Goal: Task Accomplishment & Management: Manage account settings

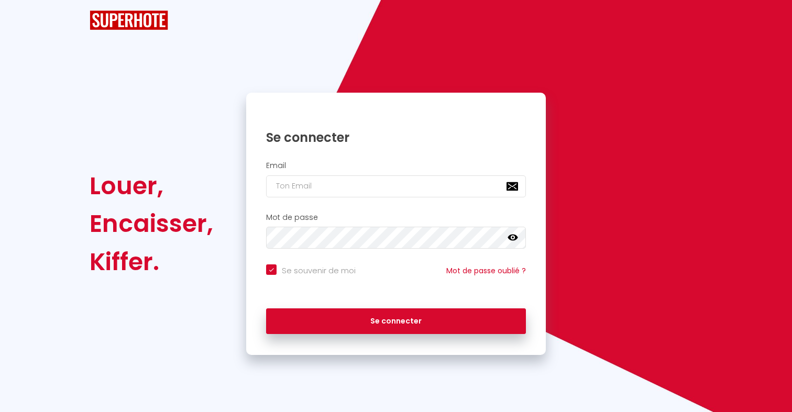
checkbox input "true"
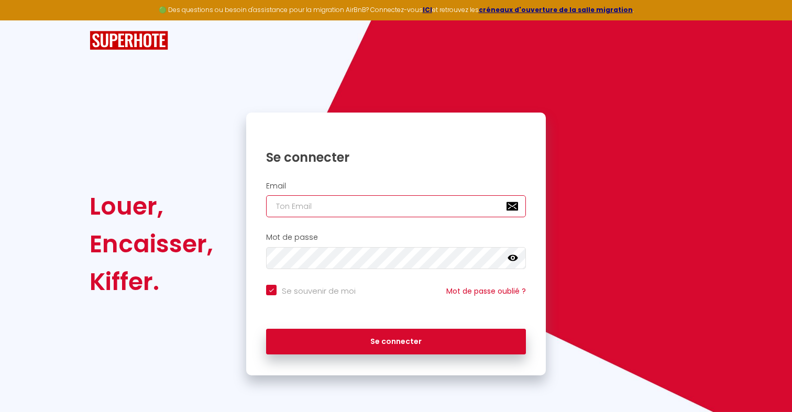
click at [432, 204] on input "email" at bounding box center [396, 206] width 260 height 22
type input "s"
checkbox input "true"
type input "[EMAIL_ADDRESS][DOMAIN_NAME]"
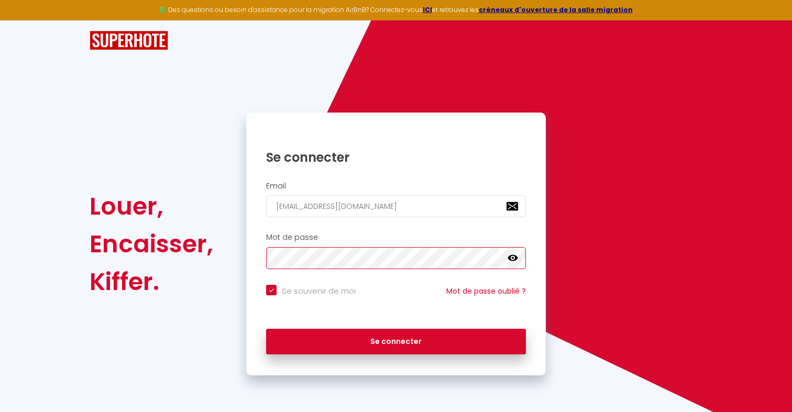
click at [266, 329] on button "Se connecter" at bounding box center [396, 342] width 260 height 26
checkbox input "true"
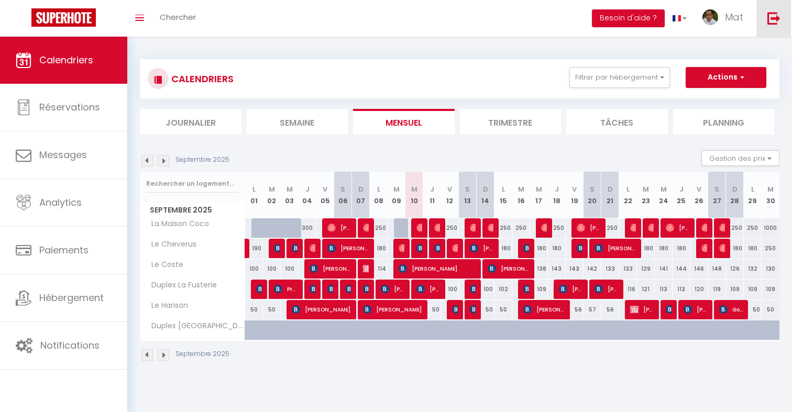
click at [778, 20] on img at bounding box center [773, 18] width 13 height 13
click at [737, 50] on div "CALENDRIERS Filtrer par hébergement SuperBordeaux La Maison Coco Le Cheverus Le…" at bounding box center [460, 210] width 640 height 323
click at [780, 20] on img at bounding box center [773, 18] width 13 height 13
click at [770, 22] on img at bounding box center [773, 18] width 13 height 13
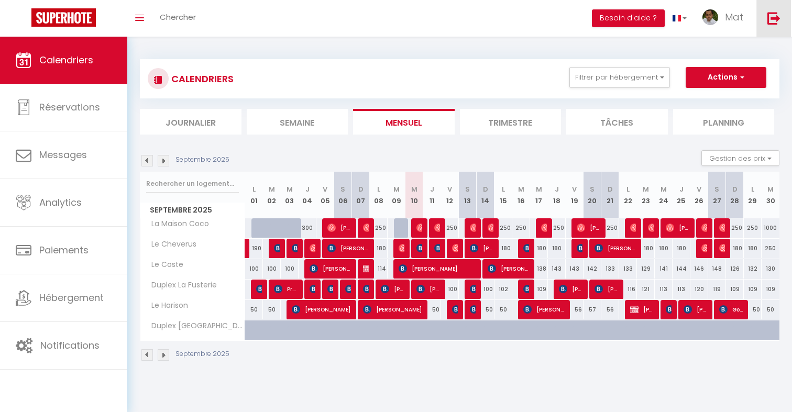
click at [770, 22] on img at bounding box center [773, 18] width 13 height 13
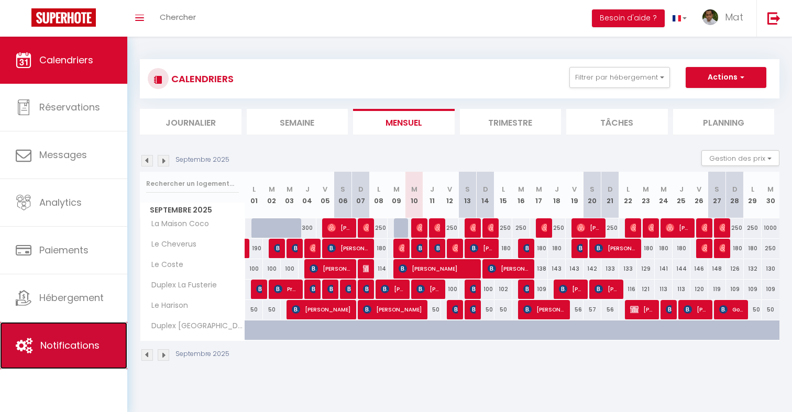
click at [81, 356] on link "Notifications" at bounding box center [63, 345] width 127 height 47
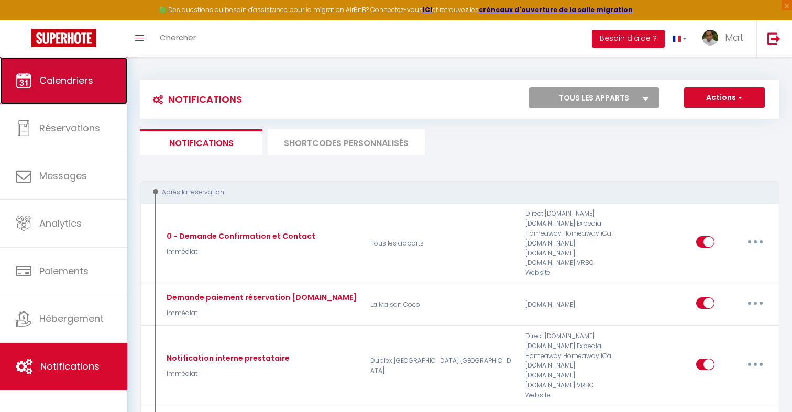
click at [100, 101] on link "Calendriers" at bounding box center [63, 80] width 127 height 47
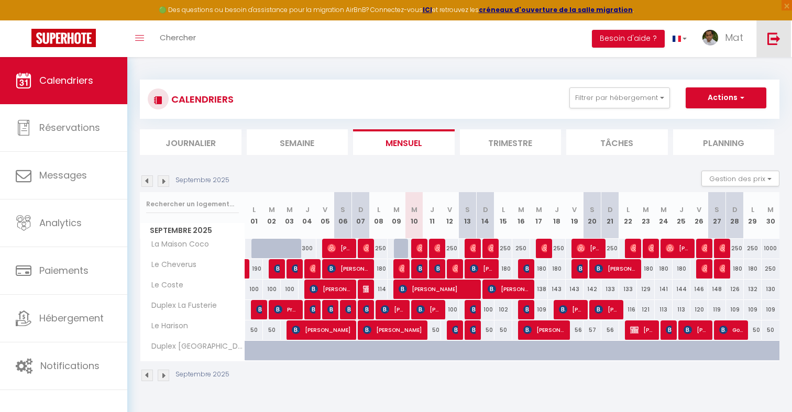
click at [769, 43] on img at bounding box center [773, 38] width 13 height 13
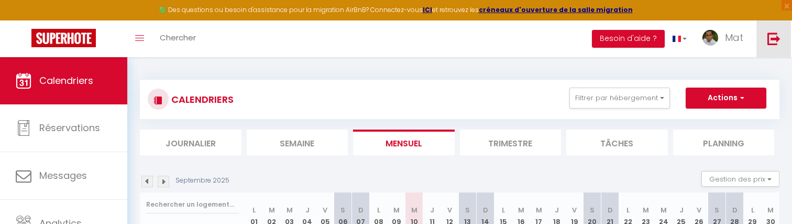
click at [769, 40] on img at bounding box center [773, 38] width 13 height 13
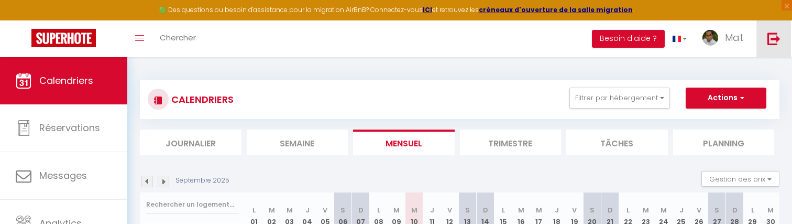
click at [769, 40] on img at bounding box center [773, 38] width 13 height 13
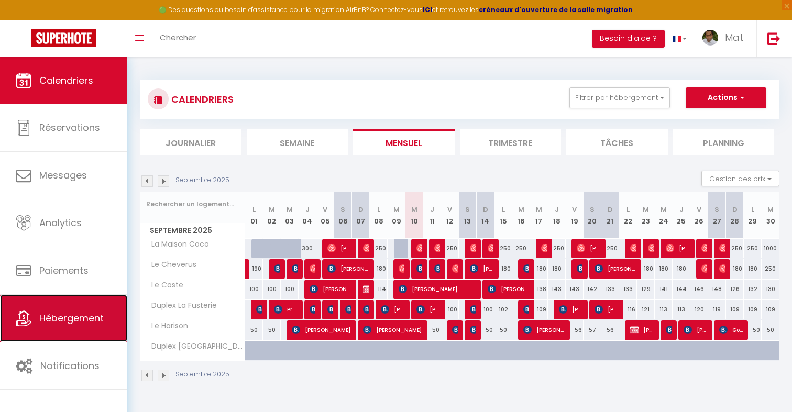
click at [45, 325] on span "Hébergement" at bounding box center [71, 318] width 64 height 13
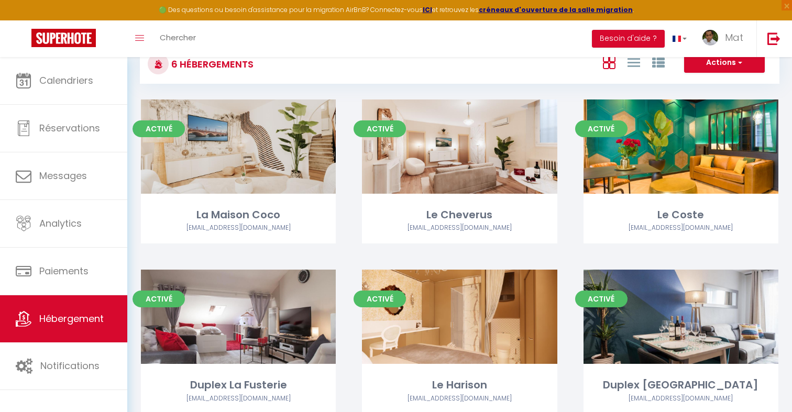
scroll to position [34, 0]
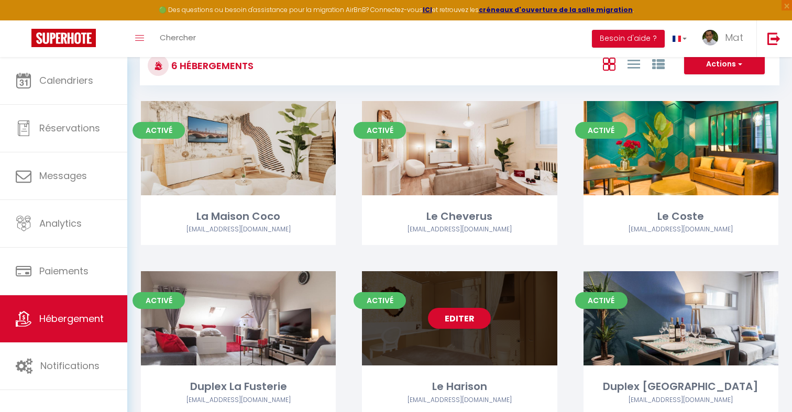
click at [474, 331] on div "Editer" at bounding box center [459, 318] width 195 height 94
click at [471, 325] on link "Editer" at bounding box center [459, 318] width 63 height 21
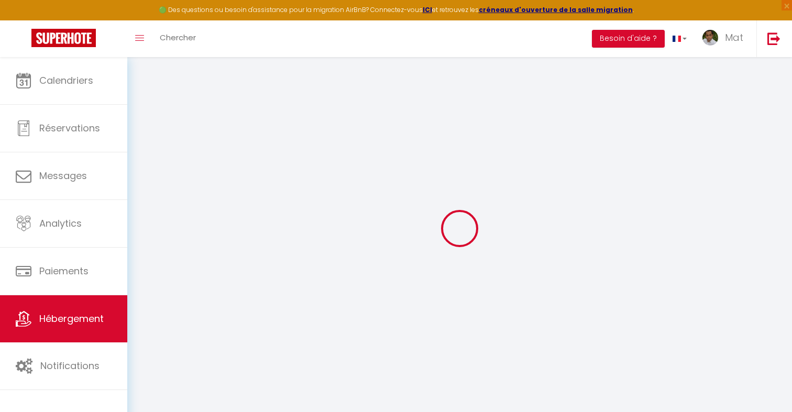
select select
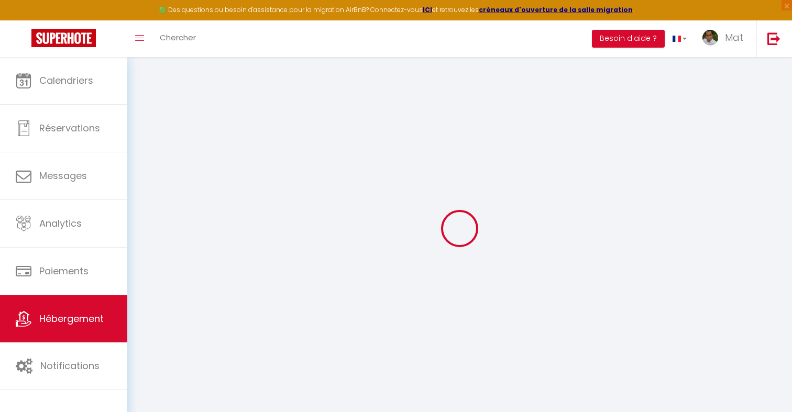
select select
checkbox input "false"
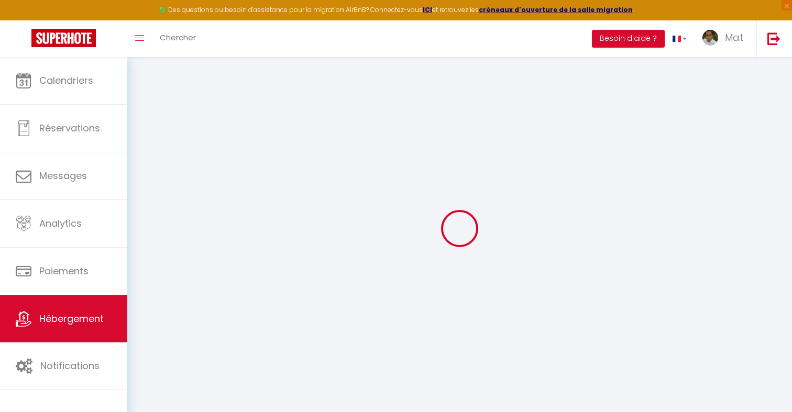
select select
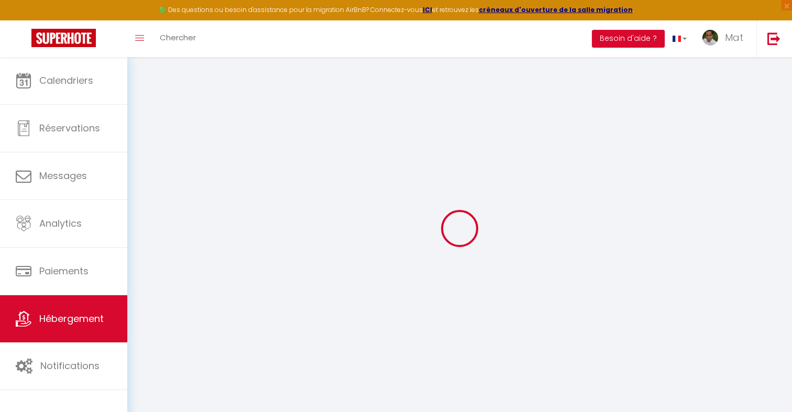
select select
checkbox input "false"
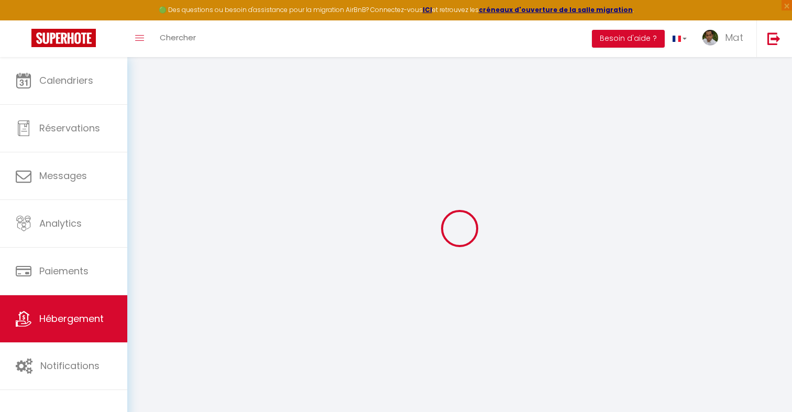
checkbox input "false"
select select
type input "Le Harison"
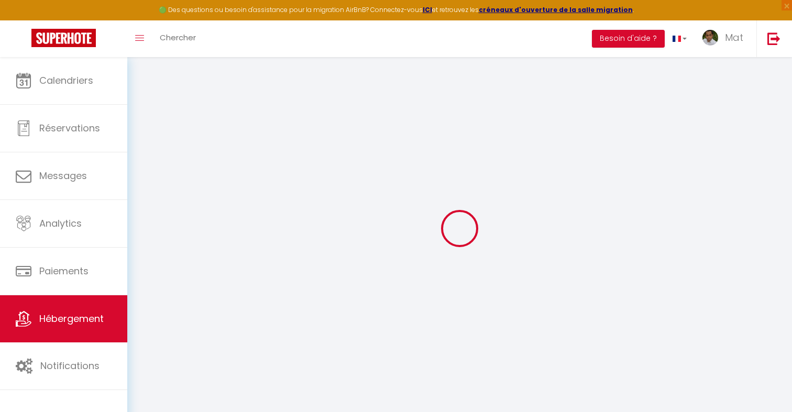
type input "IMMO"
type input "MRA"
select select "2"
type input "1.33"
type input "200"
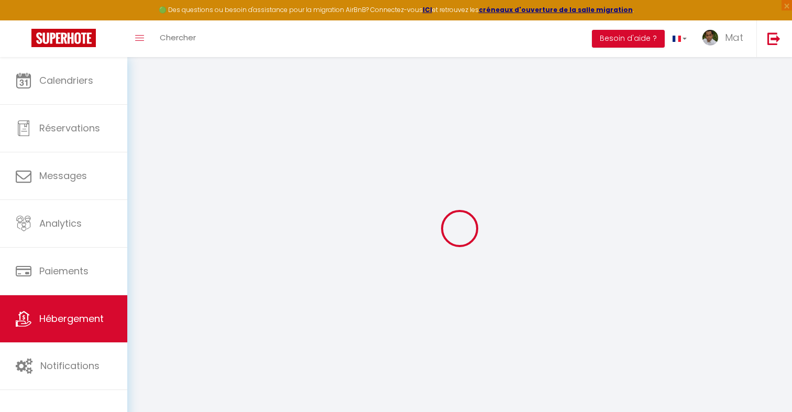
select select
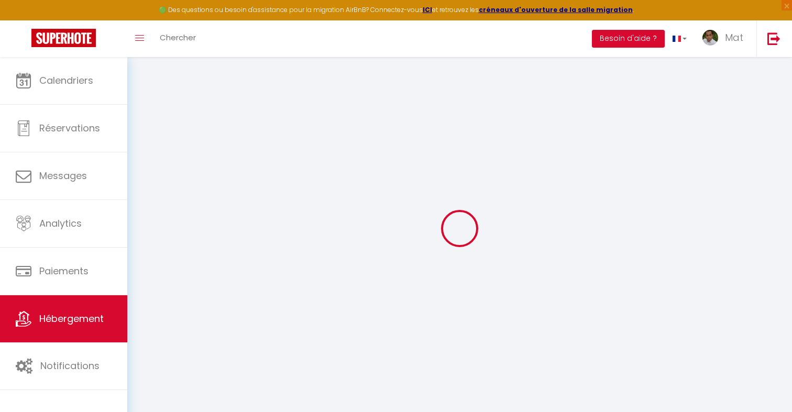
type input "[STREET_ADDRESS]"
type input "33000"
type input "[GEOGRAPHIC_DATA]"
type input "[EMAIL_ADDRESS][DOMAIN_NAME]"
select select "742"
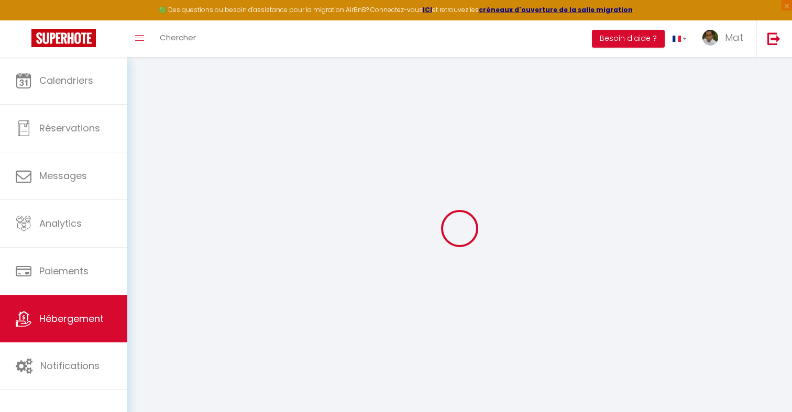
checkbox input "true"
checkbox input "false"
type input "0"
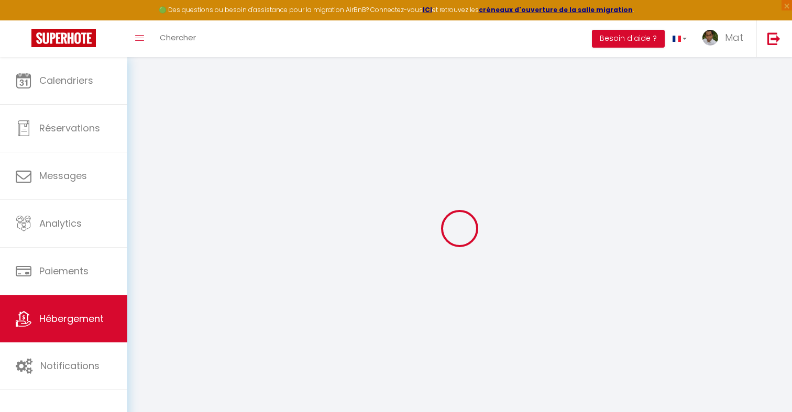
type input "0"
select select
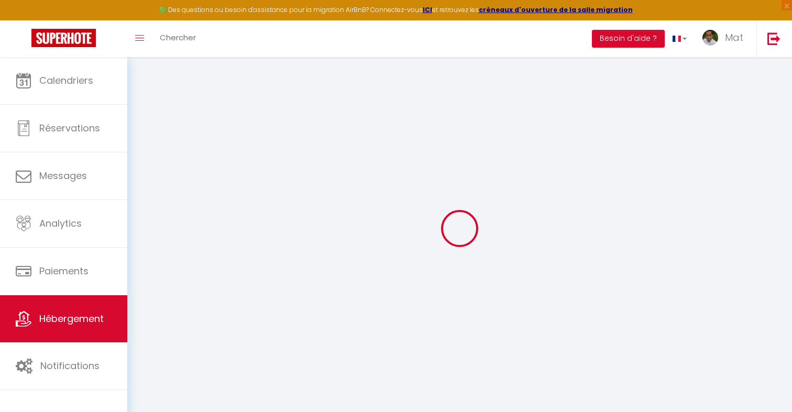
select select
checkbox input "true"
checkbox input "false"
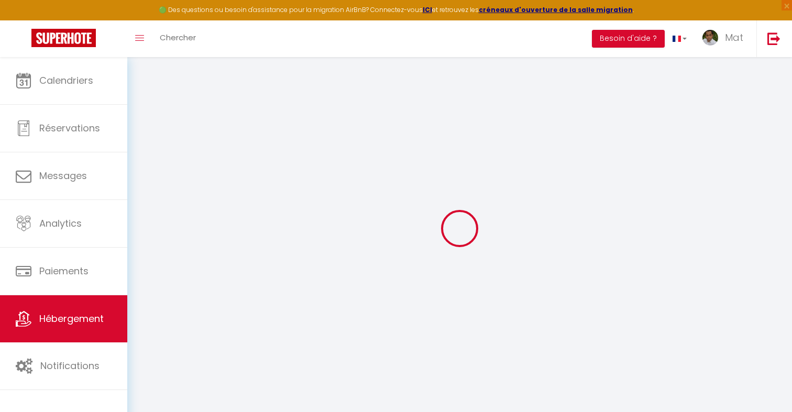
select select
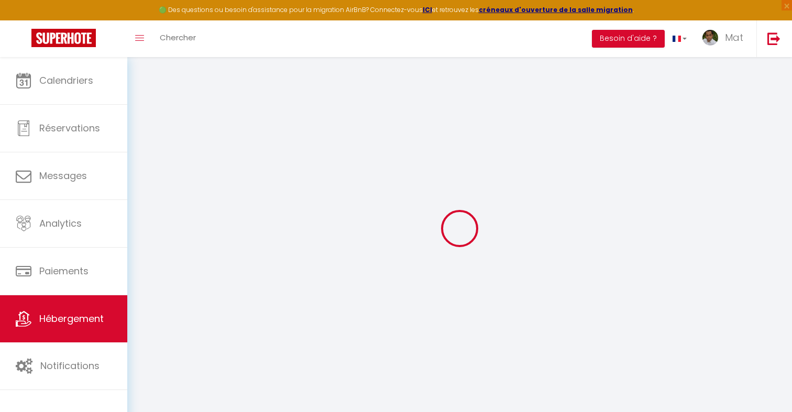
checkbox input "true"
checkbox input "false"
checkbox input "true"
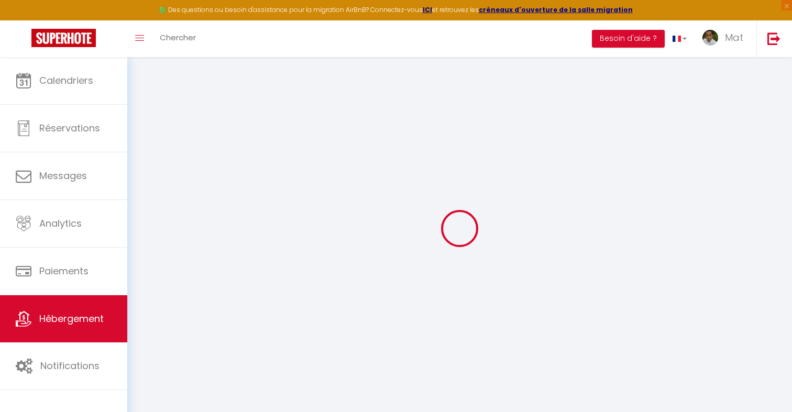
checkbox input "true"
checkbox input "false"
checkbox input "true"
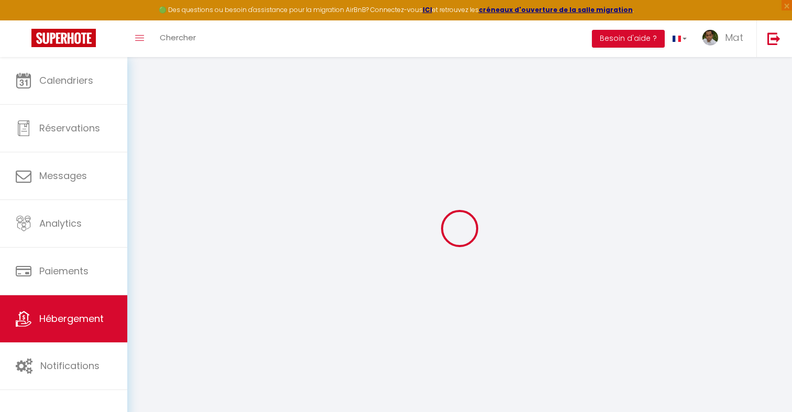
checkbox input "false"
checkbox input "true"
checkbox input "false"
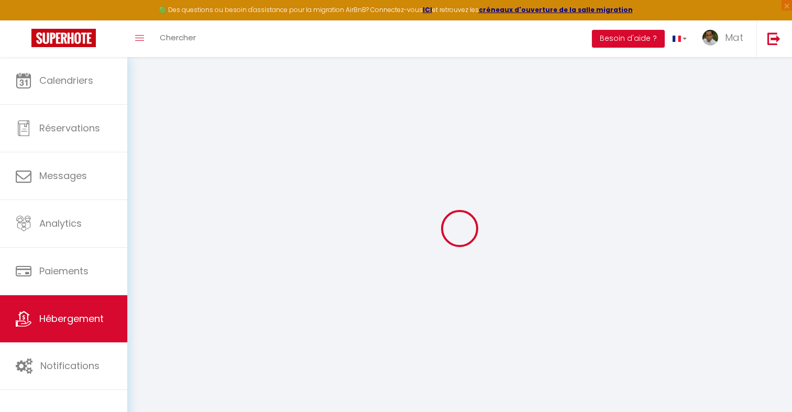
checkbox input "false"
select select "17:00"
select select "23:45"
select select "10:00"
select select "30"
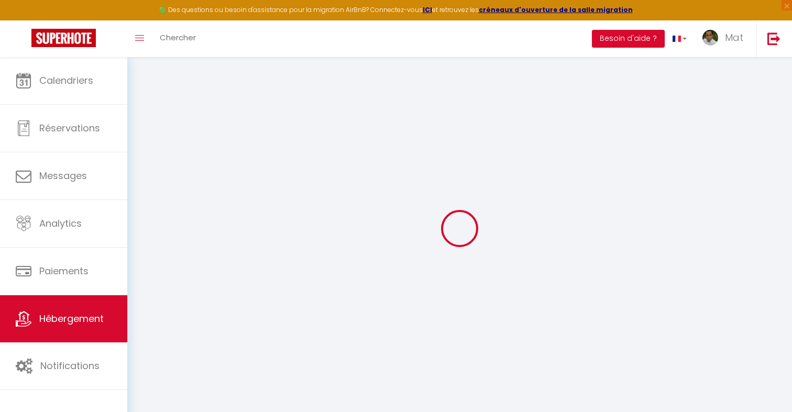
select select "120"
select select "32380"
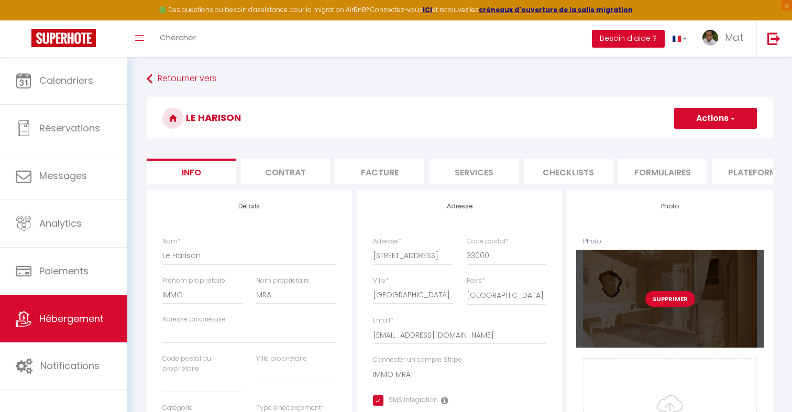
click at [675, 298] on button "Supprimer" at bounding box center [670, 299] width 50 height 16
checkbox input "true"
checkbox input "false"
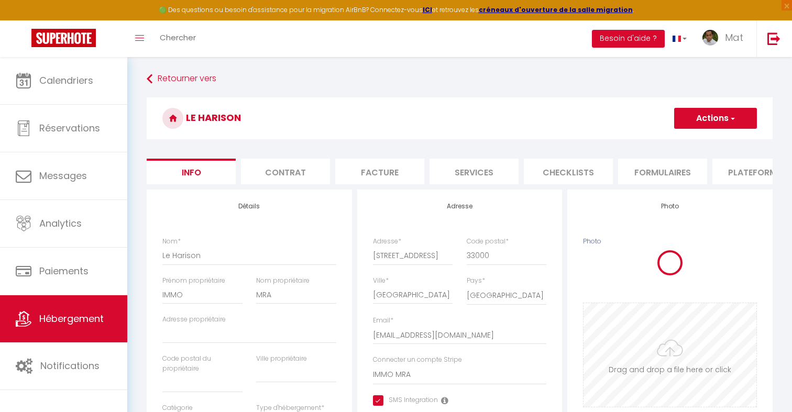
checkbox input "true"
checkbox input "false"
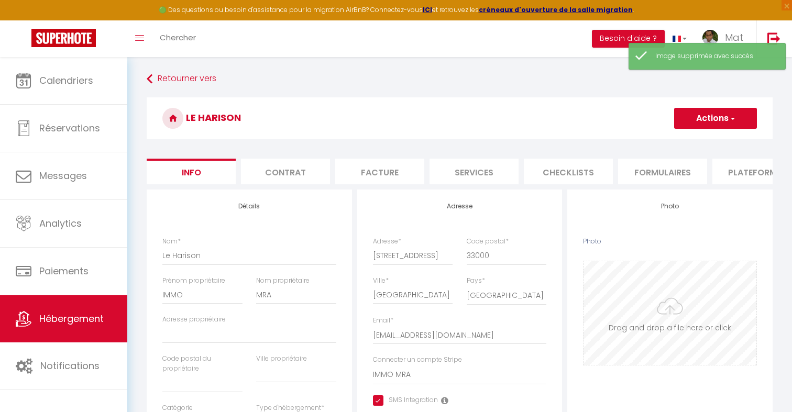
click at [659, 302] on input "Photo" at bounding box center [669, 313] width 173 height 104
type input "C:\fakepath\599996348 (1).jpg"
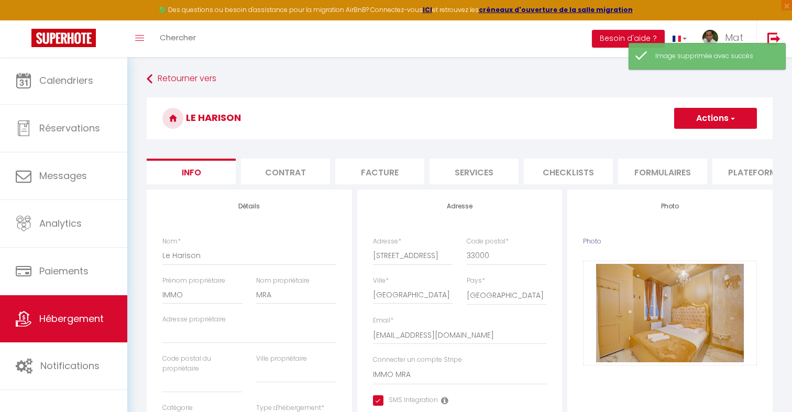
click at [719, 123] on button "Actions" at bounding box center [715, 118] width 83 height 21
click at [691, 140] on input "Enregistrer" at bounding box center [674, 141] width 39 height 10
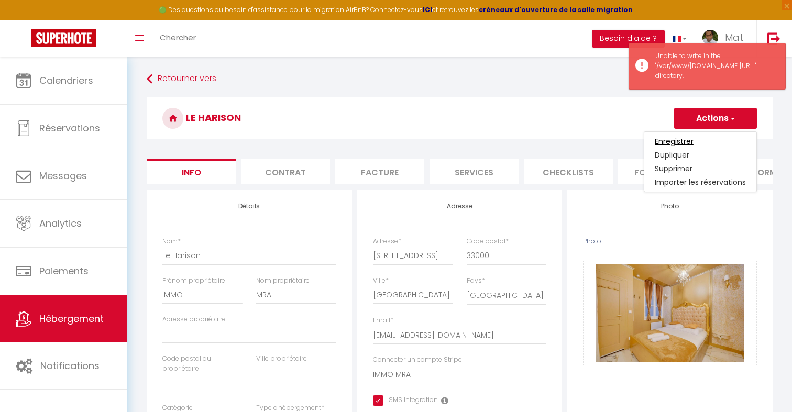
click at [676, 141] on input "Enregistrer" at bounding box center [674, 141] width 39 height 10
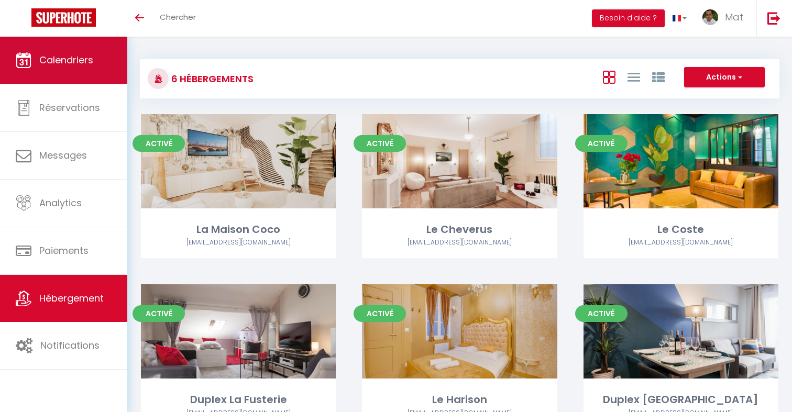
click at [54, 52] on link "Calendriers" at bounding box center [63, 60] width 127 height 47
